Goal: Information Seeking & Learning: Learn about a topic

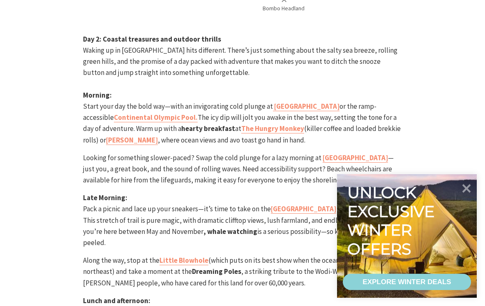
scroll to position [1403, 0]
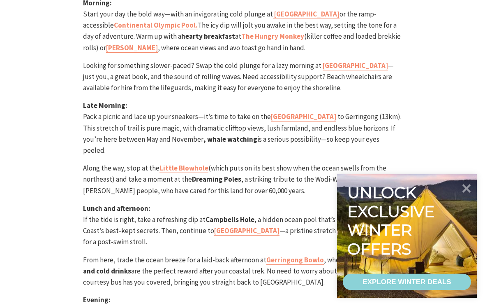
scroll to position [1494, 0]
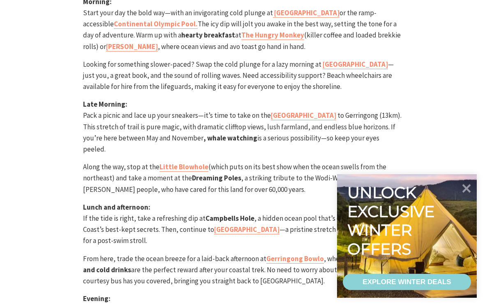
click at [298, 305] on strong "Cin Cin Wine Bar" at bounding box center [310, 309] width 51 height 9
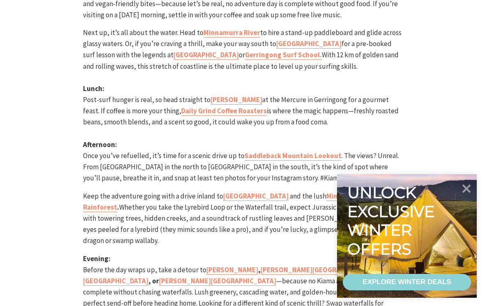
scroll to position [2760, 0]
click at [289, 151] on strong "Saddleback Mountain Lookout" at bounding box center [293, 155] width 97 height 9
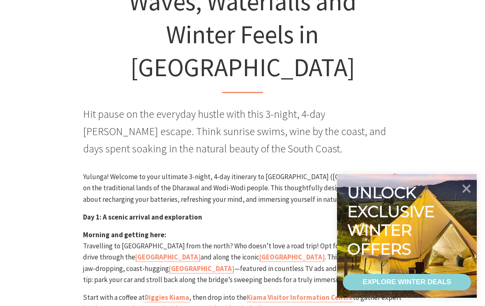
scroll to position [304, 0]
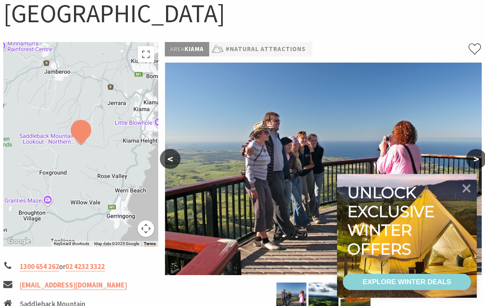
scroll to position [116, 0]
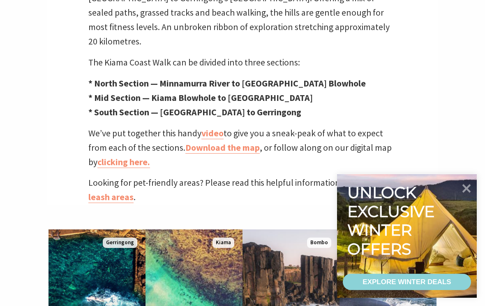
scroll to position [342, 0]
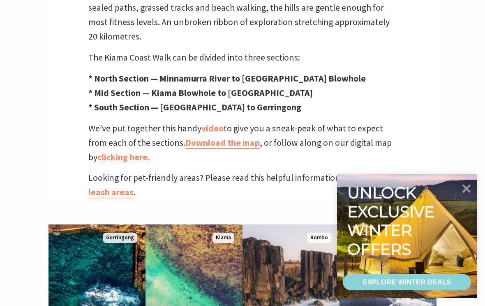
click at [230, 137] on link "Download the map" at bounding box center [222, 143] width 74 height 12
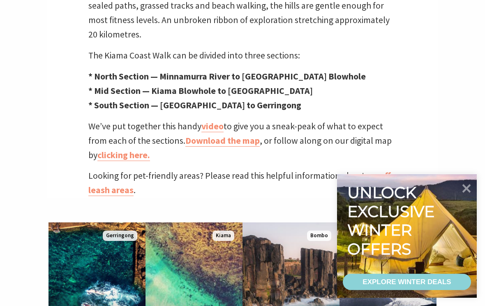
scroll to position [348, 0]
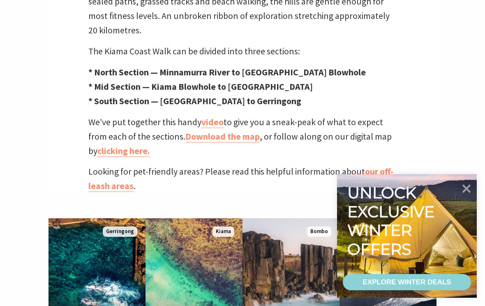
click at [213, 116] on link "video" at bounding box center [213, 122] width 22 height 12
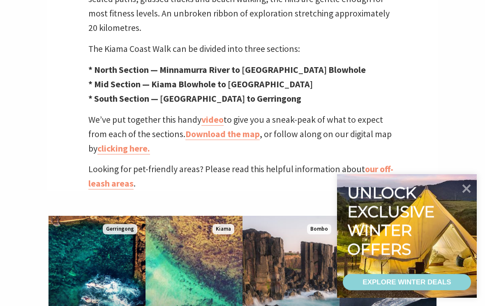
scroll to position [352, 0]
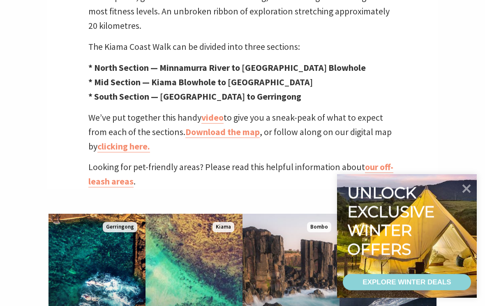
click at [227, 126] on link "Download the map" at bounding box center [222, 132] width 74 height 12
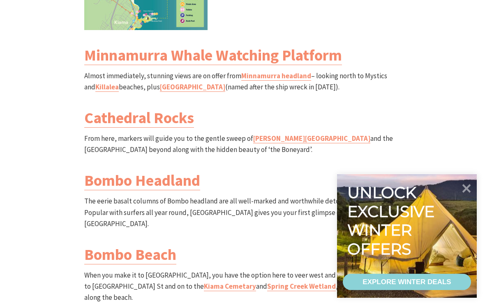
scroll to position [1020, 0]
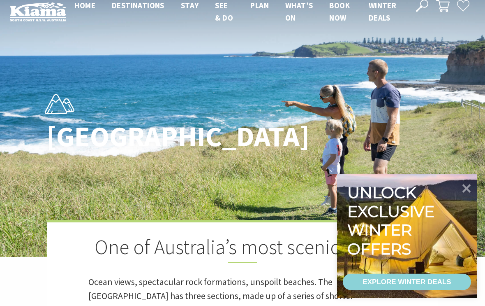
scroll to position [0, 0]
